Goal: Task Accomplishment & Management: Use online tool/utility

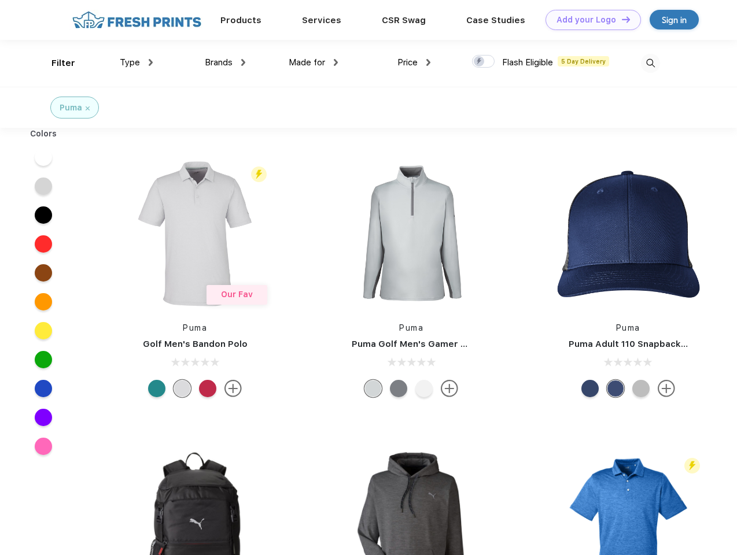
click at [589, 20] on link "Add your Logo Design Tool" at bounding box center [593, 20] width 95 height 20
click at [0, 0] on div "Design Tool" at bounding box center [0, 0] width 0 height 0
click at [621, 19] on link "Add your Logo Design Tool" at bounding box center [593, 20] width 95 height 20
click at [56, 63] on div "Filter" at bounding box center [63, 63] width 24 height 13
click at [137, 62] on span "Type" at bounding box center [130, 62] width 20 height 10
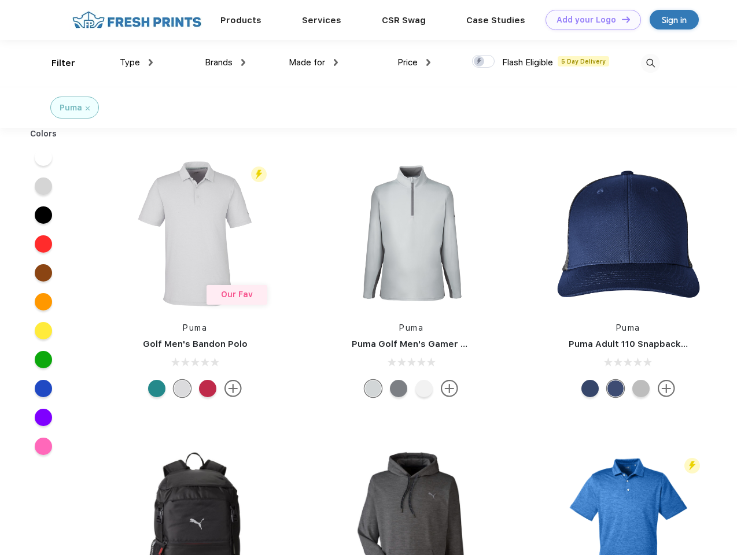
click at [225, 62] on span "Brands" at bounding box center [219, 62] width 28 height 10
click at [314, 62] on span "Made for" at bounding box center [307, 62] width 36 height 10
click at [414, 62] on span "Price" at bounding box center [407, 62] width 20 height 10
click at [484, 62] on div at bounding box center [483, 61] width 23 height 13
click at [480, 62] on input "checkbox" at bounding box center [476, 58] width 8 height 8
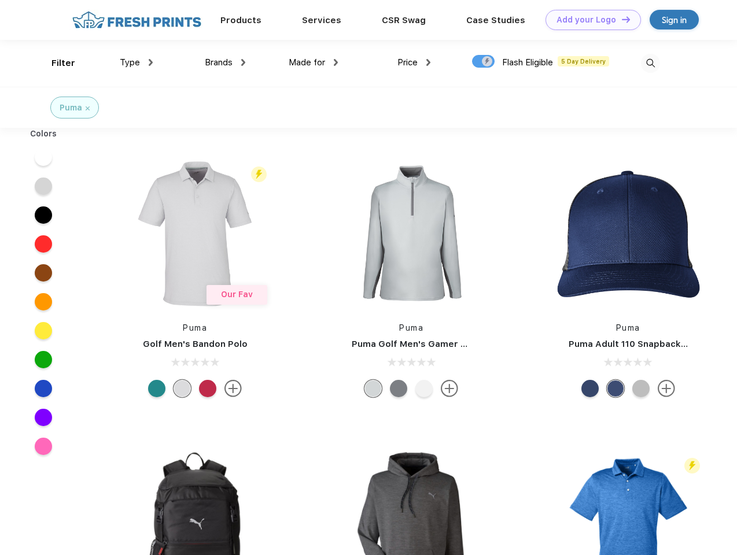
click at [650, 63] on img at bounding box center [650, 63] width 19 height 19
